Goal: Information Seeking & Learning: Check status

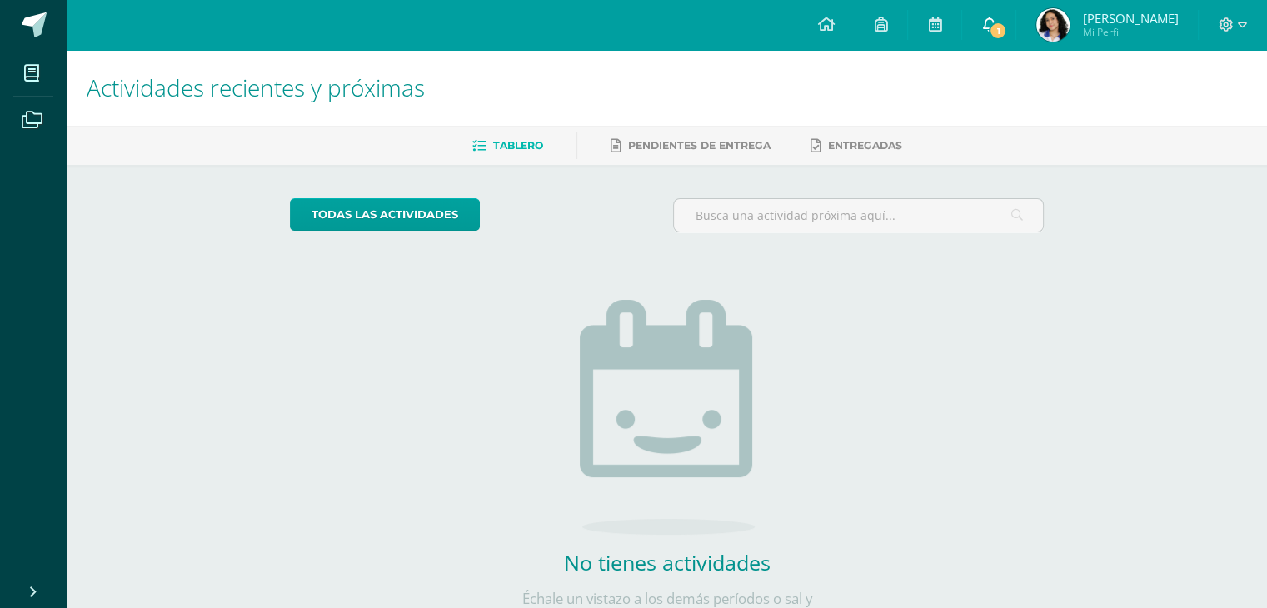
click at [995, 28] on icon at bounding box center [988, 24] width 13 height 15
click at [1105, 41] on span "Andrea Jimena Mi Perfil" at bounding box center [1107, 24] width 148 height 33
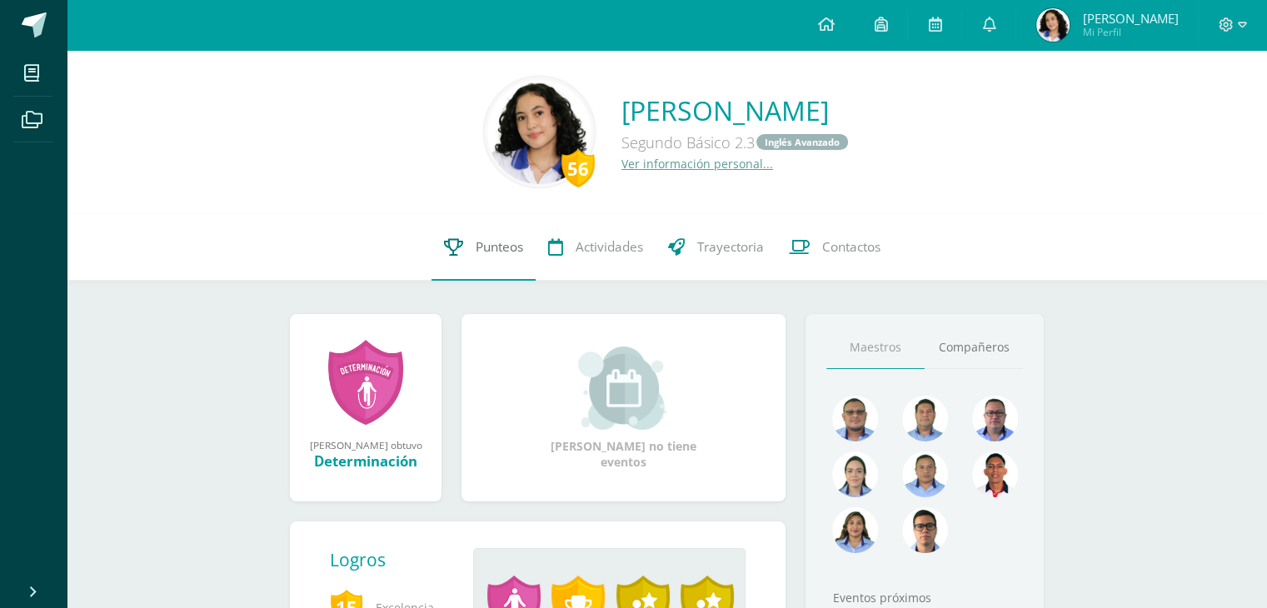
click at [480, 247] on span "Punteos" at bounding box center [499, 246] width 47 height 17
